Goal: Find specific page/section: Find specific page/section

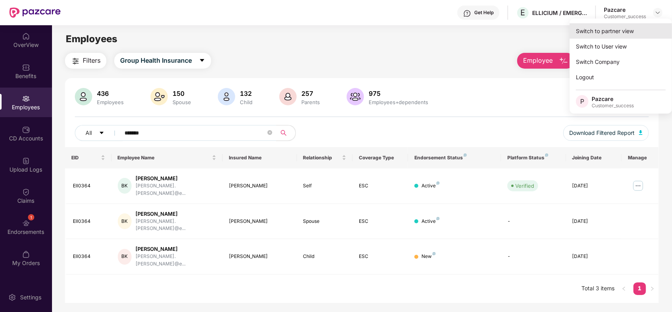
click at [617, 35] on div "Switch to partner view" at bounding box center [621, 30] width 102 height 15
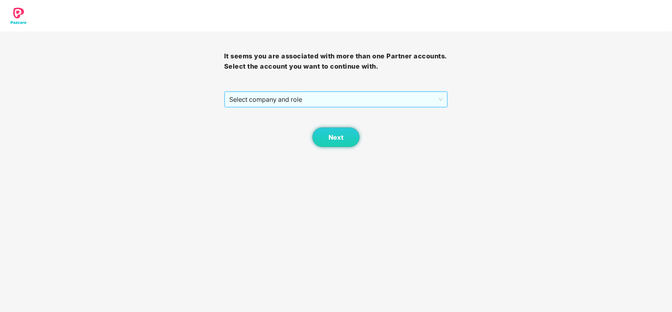
click at [360, 97] on span "Select company and role" at bounding box center [336, 99] width 214 height 15
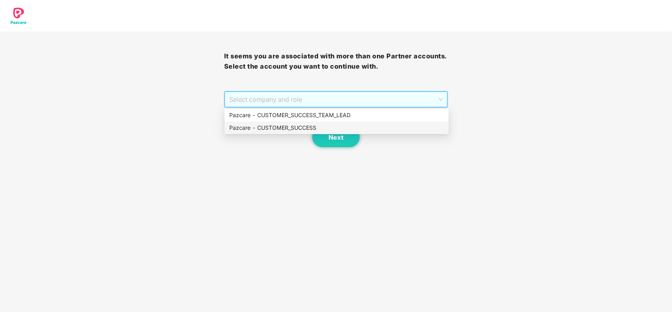
click at [294, 127] on div "Pazcare - CUSTOMER_SUCCESS" at bounding box center [336, 127] width 215 height 9
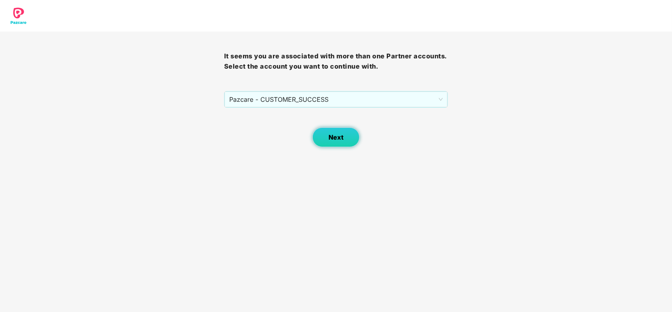
click at [332, 132] on button "Next" at bounding box center [336, 137] width 47 height 20
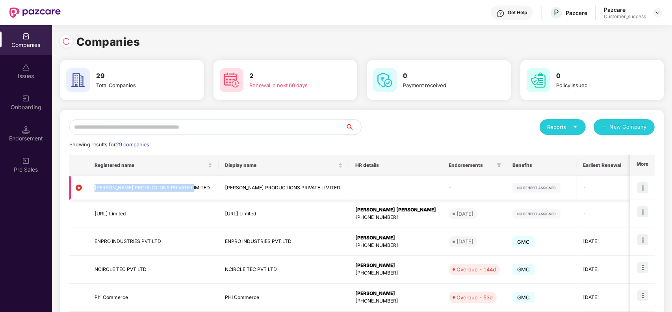
drag, startPoint x: 191, startPoint y: 186, endPoint x: 94, endPoint y: 184, distance: 97.4
click at [94, 184] on td "SWASTIK PRODUCTIONS PRIVATE LIMITED" at bounding box center [153, 188] width 130 height 24
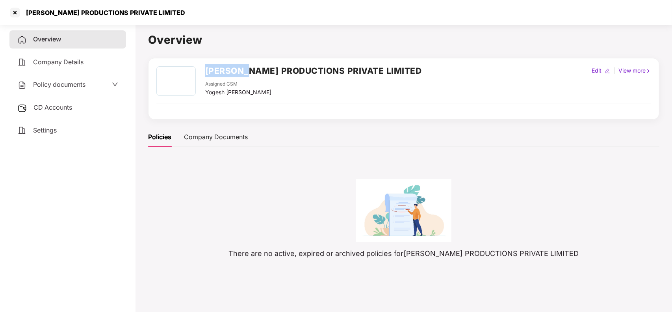
drag, startPoint x: 206, startPoint y: 71, endPoint x: 247, endPoint y: 71, distance: 41.4
click at [247, 71] on h2 "SWASTIK PRODUCTIONS PRIVATE LIMITED" at bounding box center [313, 70] width 217 height 13
copy h2 "SWASTIK"
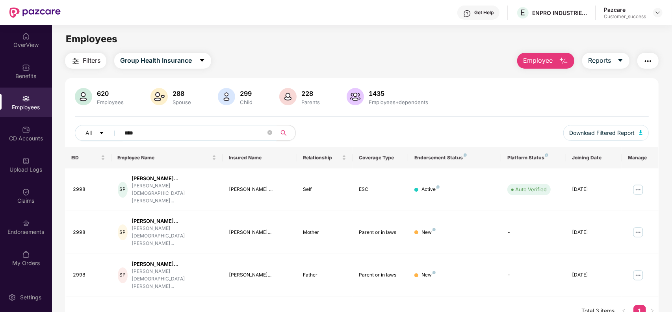
scroll to position [25, 0]
